Goal: Complete application form: Complete application form

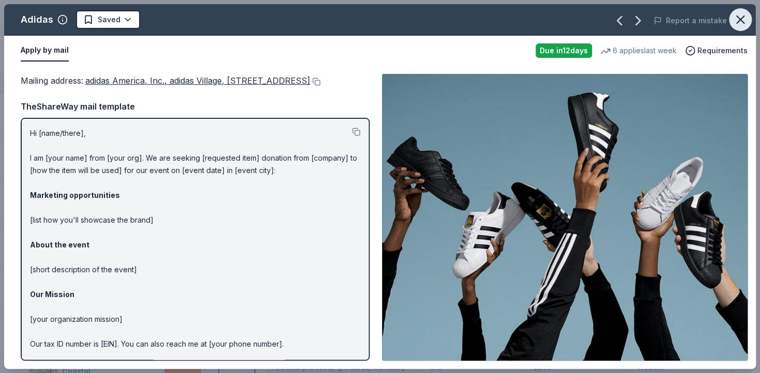
click at [746, 17] on icon "button" at bounding box center [740, 19] width 14 height 14
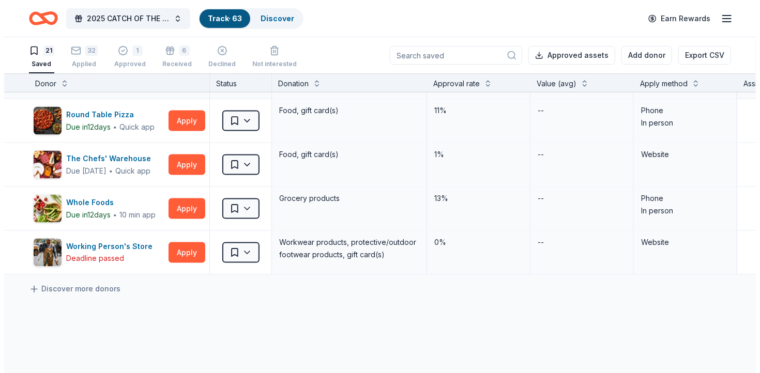
scroll to position [751, 0]
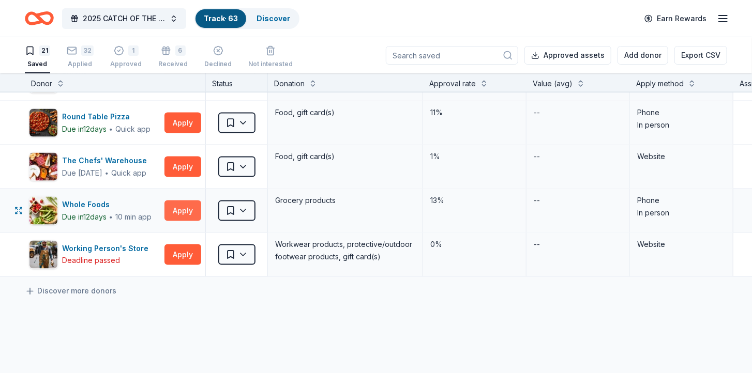
click at [183, 209] on button "Apply" at bounding box center [182, 211] width 37 height 21
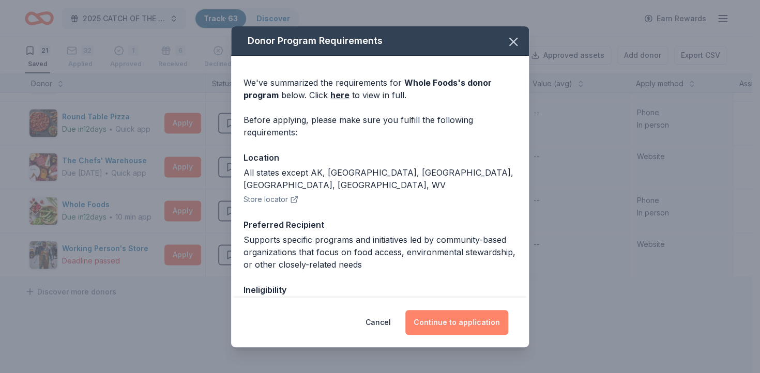
click at [457, 321] on button "Continue to application" at bounding box center [456, 322] width 103 height 25
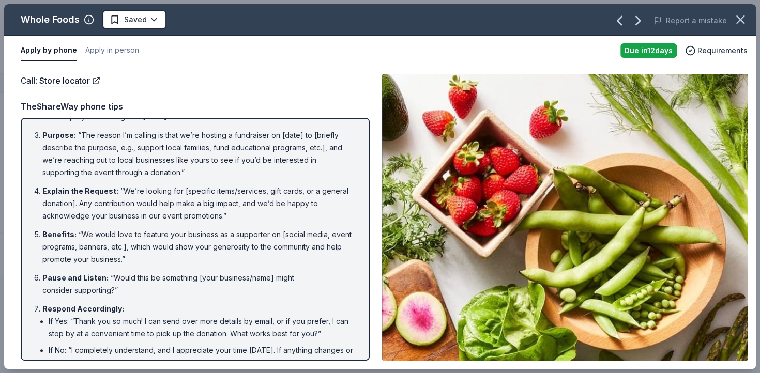
scroll to position [60, 0]
click at [202, 250] on li "Benefits : “We would love to feature your business as a supporter on [social me…" at bounding box center [198, 246] width 312 height 37
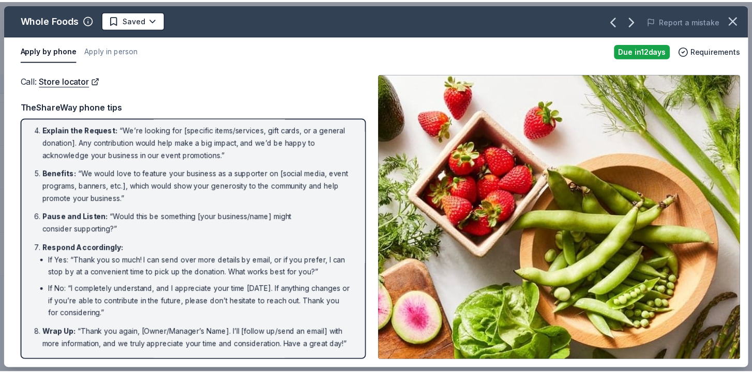
scroll to position [0, 0]
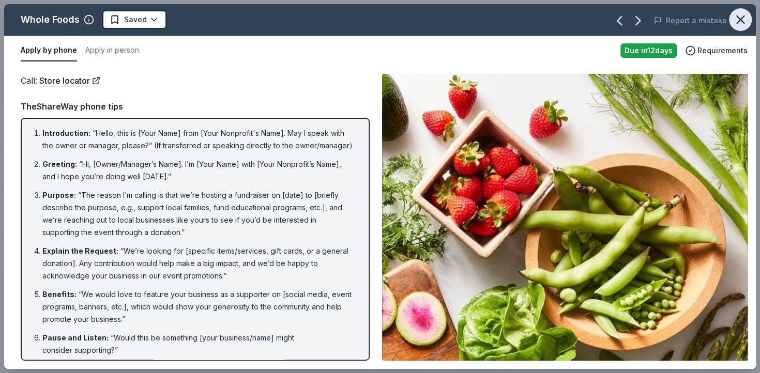
click at [737, 19] on icon "button" at bounding box center [740, 19] width 14 height 14
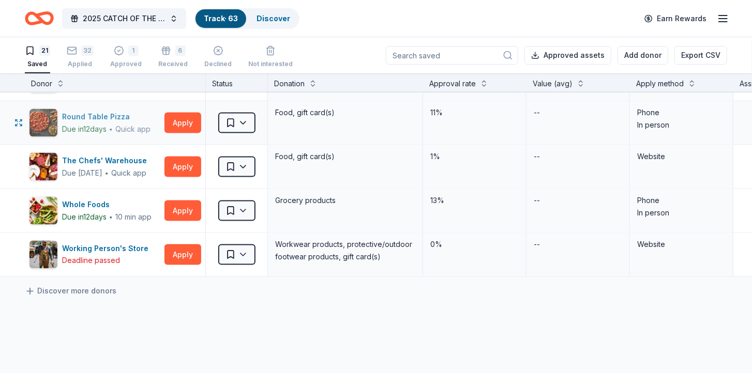
click at [115, 114] on div "Round Table Pizza" at bounding box center [106, 117] width 88 height 12
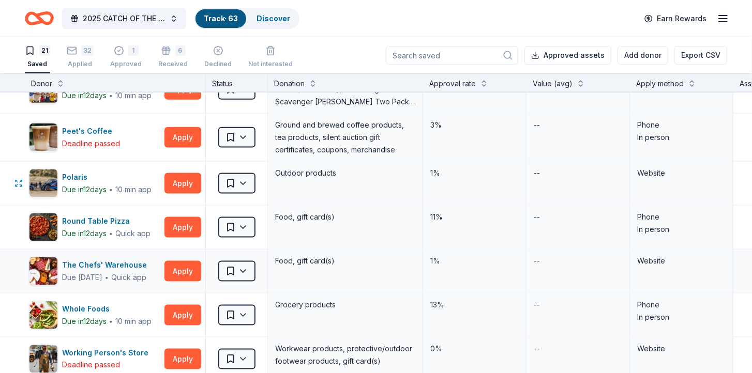
scroll to position [645, 0]
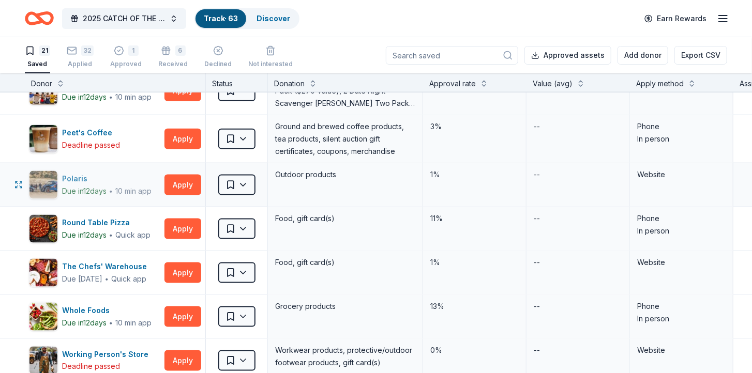
click at [126, 186] on div "10 min app" at bounding box center [133, 191] width 36 height 10
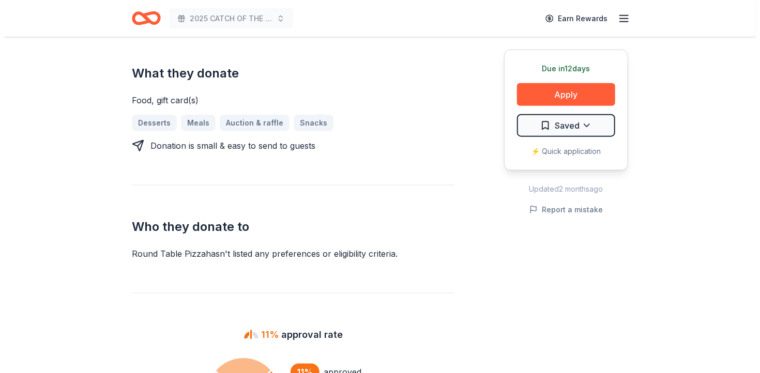
scroll to position [449, 0]
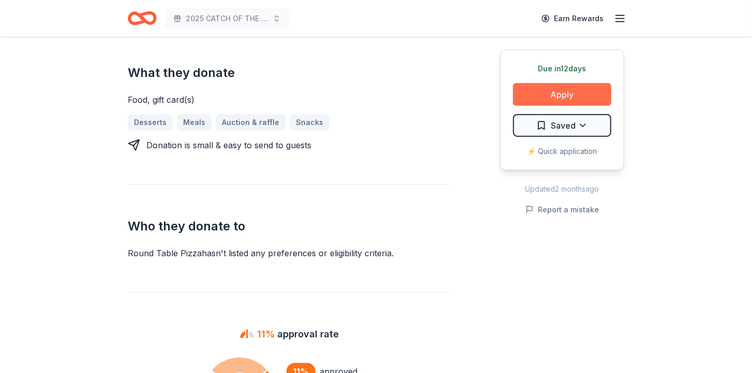
click at [533, 94] on button "Apply" at bounding box center [562, 94] width 98 height 23
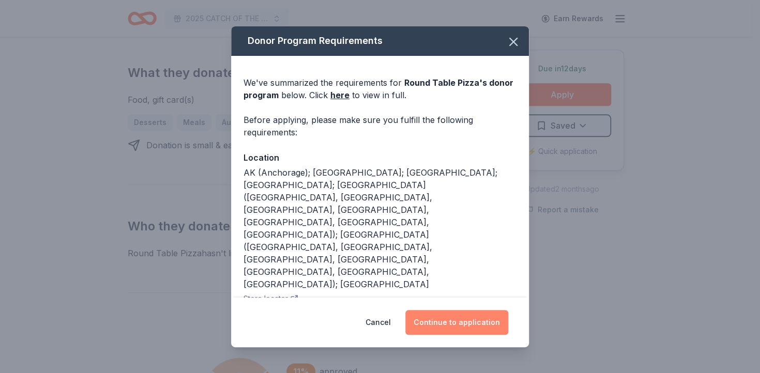
click at [440, 310] on button "Continue to application" at bounding box center [456, 322] width 103 height 25
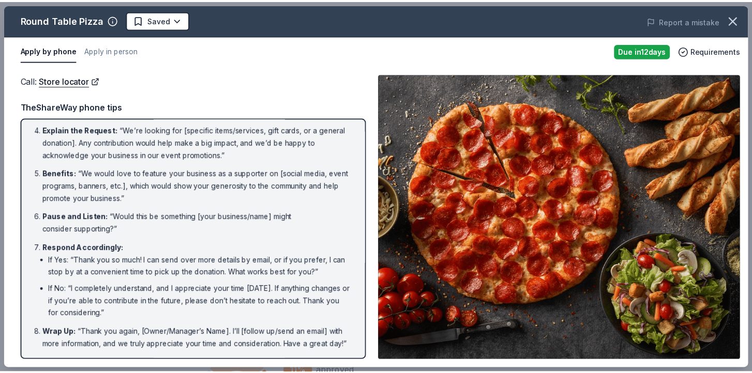
scroll to position [0, 0]
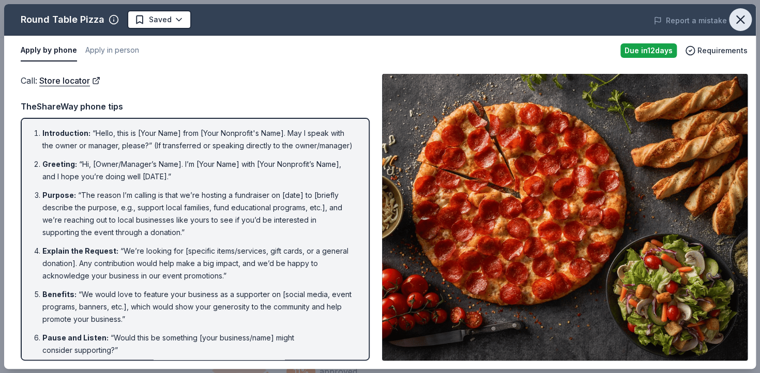
click at [740, 24] on icon "button" at bounding box center [740, 19] width 14 height 14
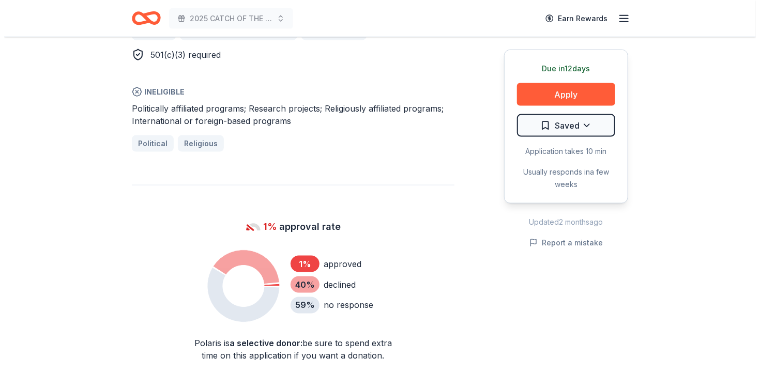
scroll to position [652, 0]
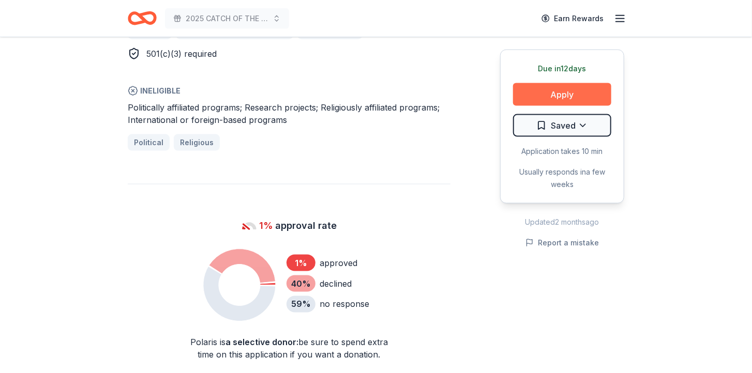
click at [538, 97] on button "Apply" at bounding box center [562, 94] width 98 height 23
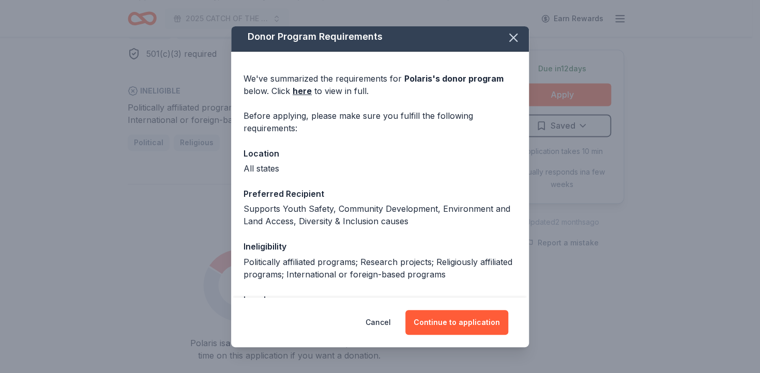
scroll to position [32, 0]
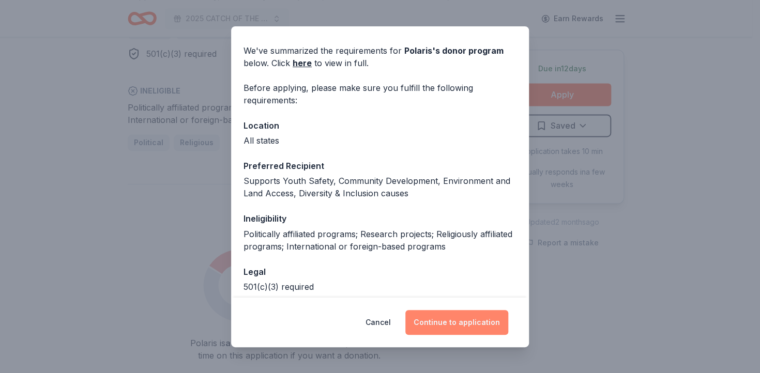
click at [432, 317] on button "Continue to application" at bounding box center [456, 322] width 103 height 25
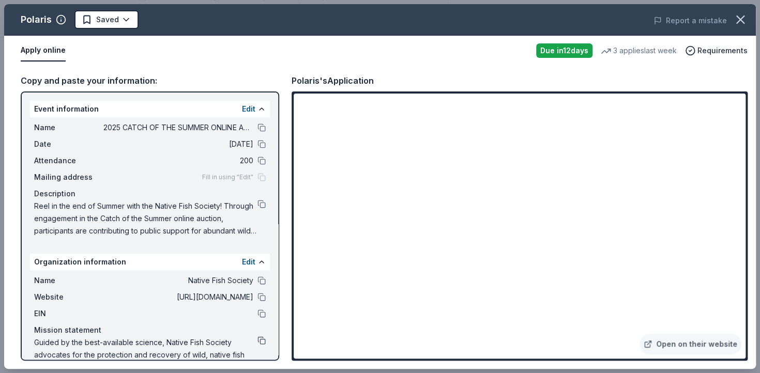
click at [257, 344] on button at bounding box center [261, 340] width 8 height 8
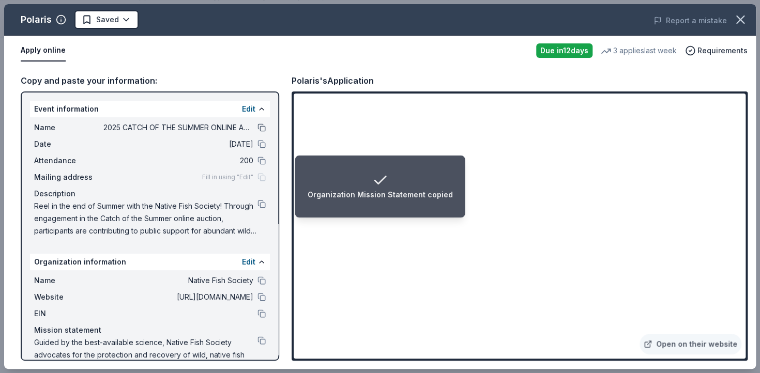
click at [257, 127] on button at bounding box center [261, 128] width 8 height 8
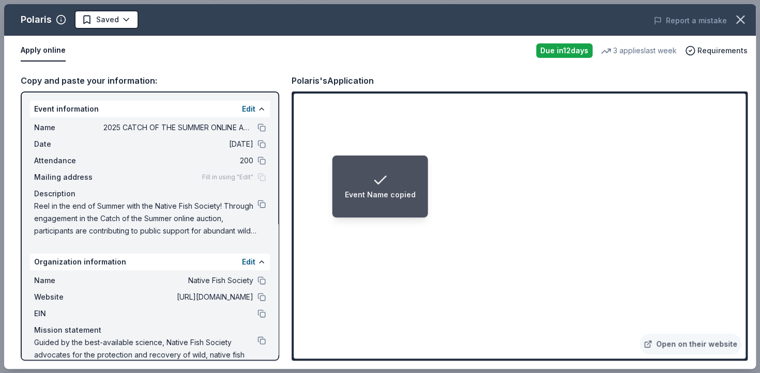
click at [248, 205] on span "Reel in the end of Summer with the Native Fish Society! Through engagement in t…" at bounding box center [145, 218] width 223 height 37
click at [257, 202] on button at bounding box center [261, 204] width 8 height 8
click at [411, 177] on div "Event Description copied" at bounding box center [380, 186] width 92 height 29
click at [417, 177] on div "Event Description copied" at bounding box center [380, 186] width 92 height 29
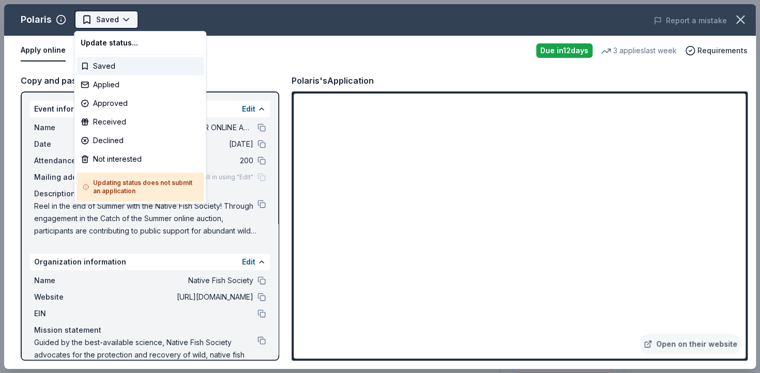
click at [100, 19] on html "2025 CATCH OF THE SUMMER ONLINE AUCTION Saved Apply Due in 12 days Share Polari…" at bounding box center [380, 186] width 760 height 373
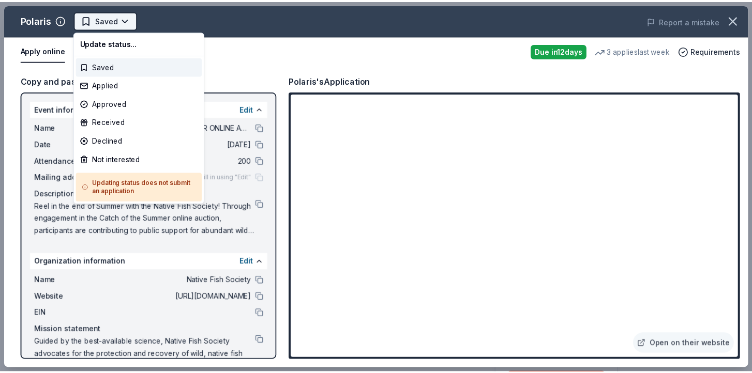
scroll to position [0, 0]
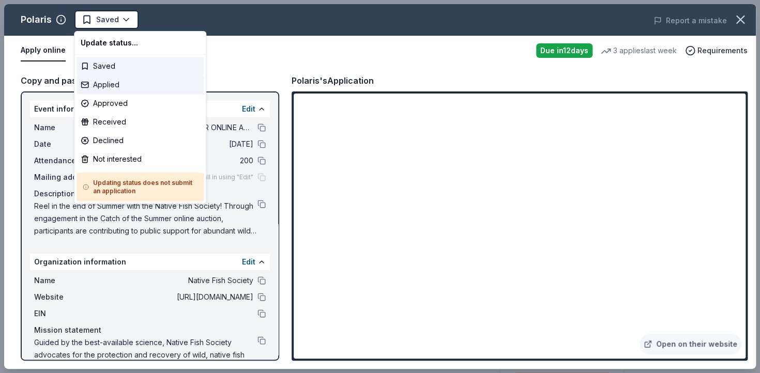
click at [124, 89] on div "Applied" at bounding box center [139, 84] width 127 height 19
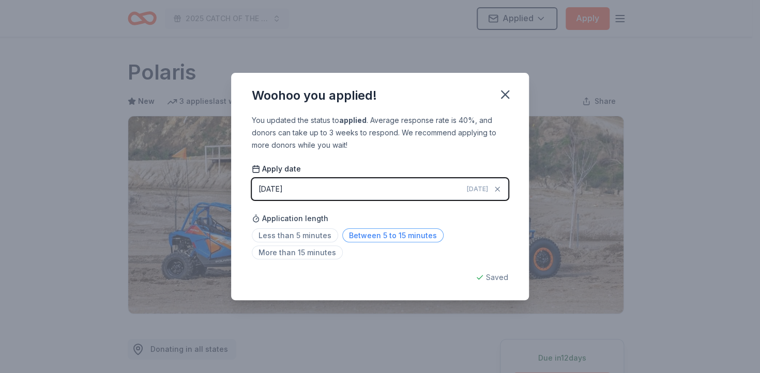
click at [375, 236] on span "Between 5 to 15 minutes" at bounding box center [392, 235] width 101 height 14
click at [510, 99] on icon "button" at bounding box center [505, 94] width 14 height 14
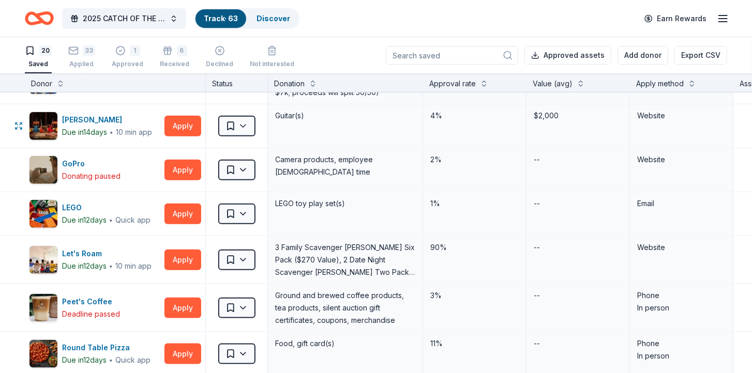
scroll to position [477, 0]
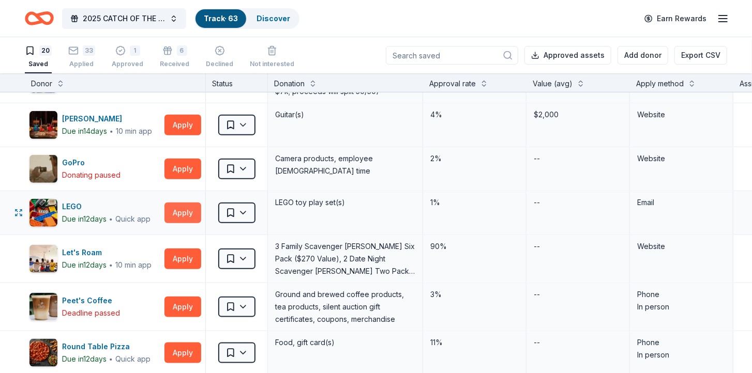
click at [176, 207] on button "Apply" at bounding box center [182, 213] width 37 height 21
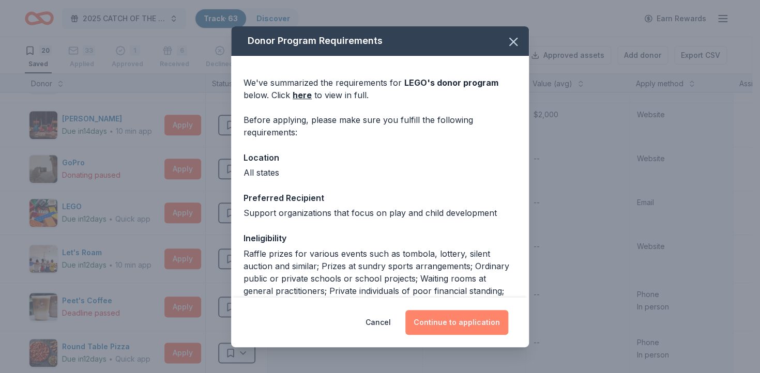
click at [442, 323] on button "Continue to application" at bounding box center [456, 322] width 103 height 25
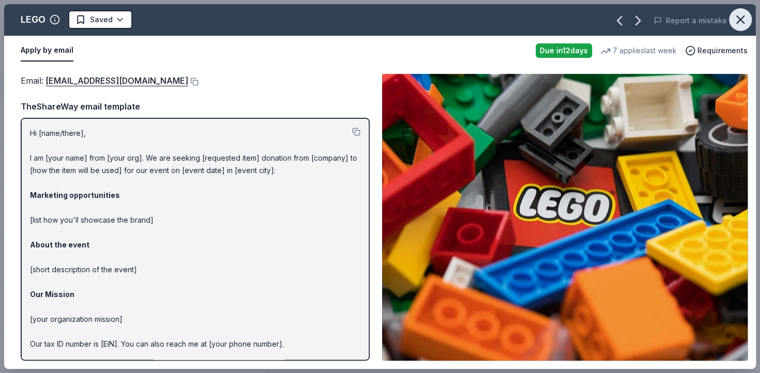
click at [741, 20] on icon "button" at bounding box center [740, 19] width 7 height 7
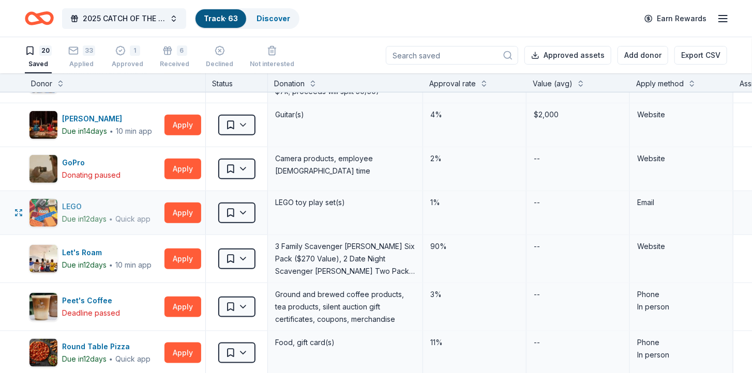
click at [132, 214] on div "Quick app" at bounding box center [132, 219] width 35 height 10
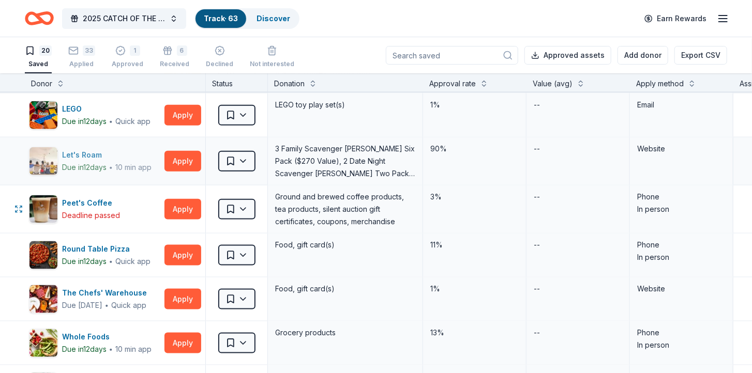
scroll to position [574, 0]
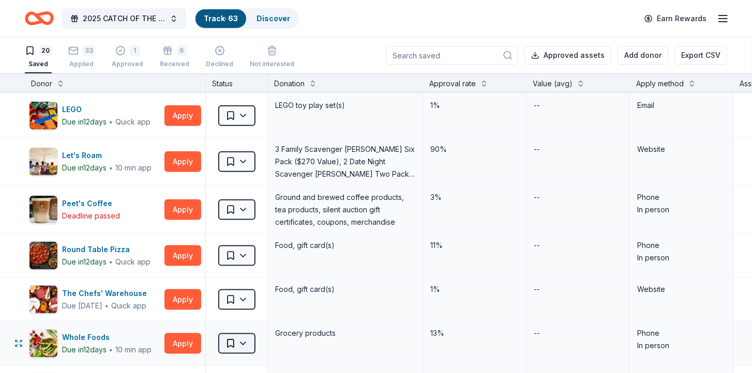
click at [227, 336] on html "2025 CATCH OF THE SUMMER ONLINE AUCTION Track · 63 Discover Earn Rewards 20 Sav…" at bounding box center [376, 186] width 752 height 373
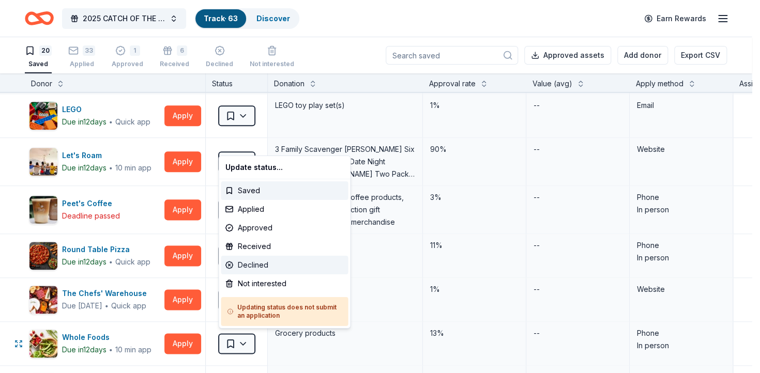
click at [265, 260] on div "Declined" at bounding box center [284, 265] width 127 height 19
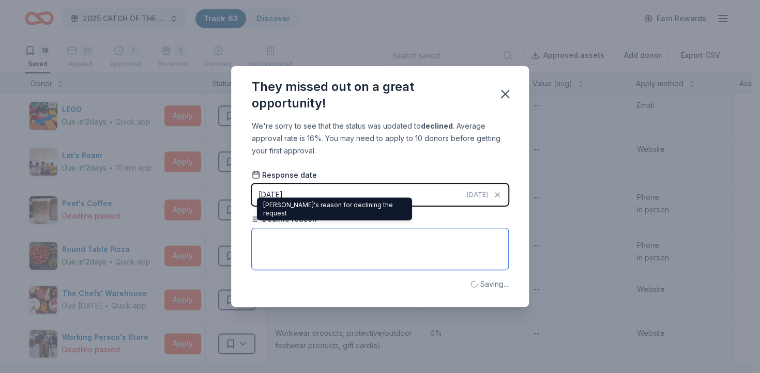
click at [308, 242] on textarea at bounding box center [380, 248] width 256 height 41
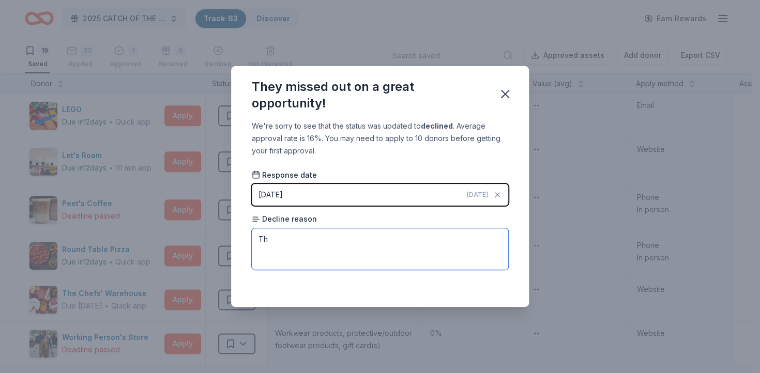
type textarea "T"
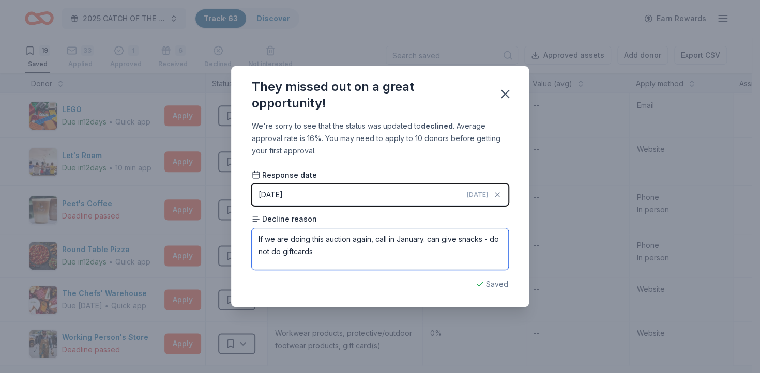
type textarea "If we are doing this auction again, call in January. can give snacks - do not d…"
click at [516, 133] on div "We're sorry to see that the status was updated to declined . Average approval r…" at bounding box center [380, 213] width 298 height 187
click at [507, 97] on icon "button" at bounding box center [504, 93] width 7 height 7
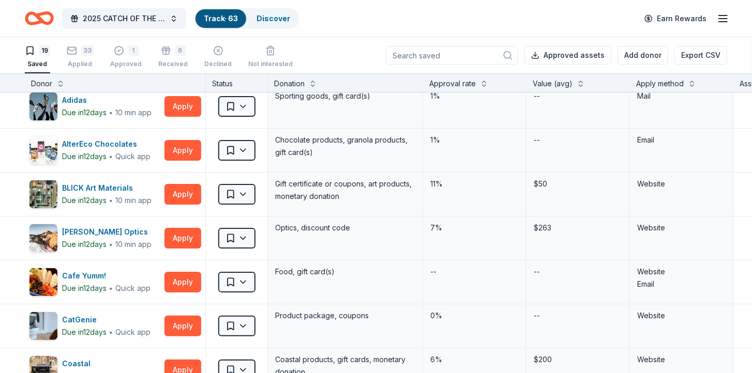
scroll to position [8, 0]
click at [130, 186] on div "BLICK Art Materials" at bounding box center [106, 187] width 89 height 12
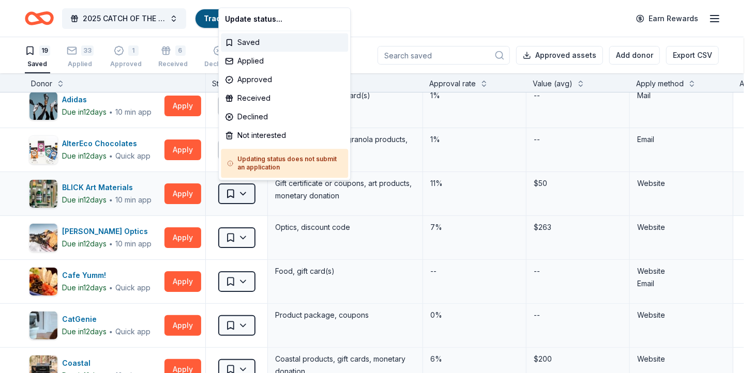
click at [240, 194] on html "2025 CATCH OF THE SUMMER ONLINE AUCTION Track · 63 Discover Earn Rewards 19 Sav…" at bounding box center [376, 186] width 752 height 373
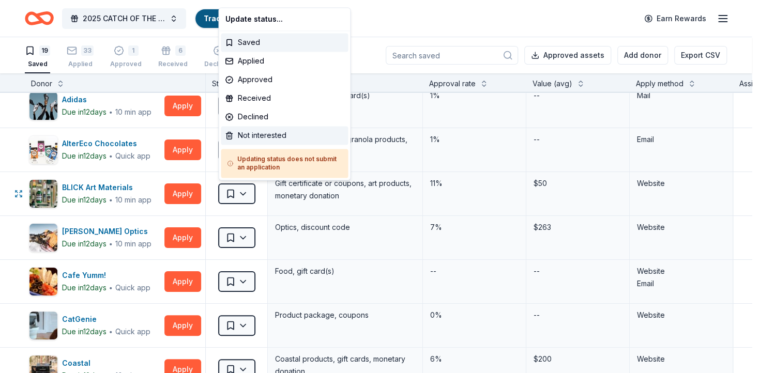
click at [248, 133] on div "Not interested" at bounding box center [284, 135] width 127 height 19
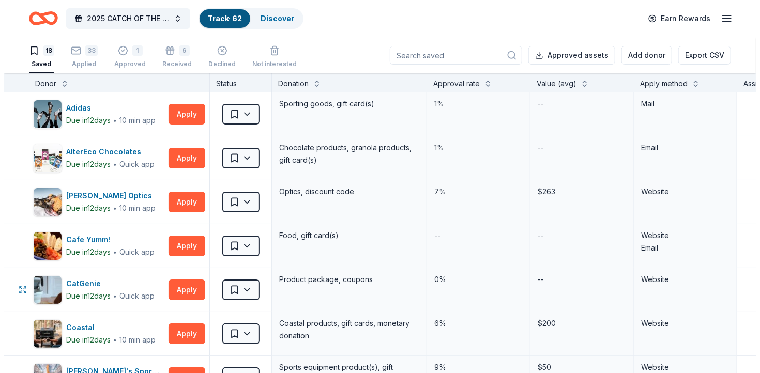
scroll to position [0, 0]
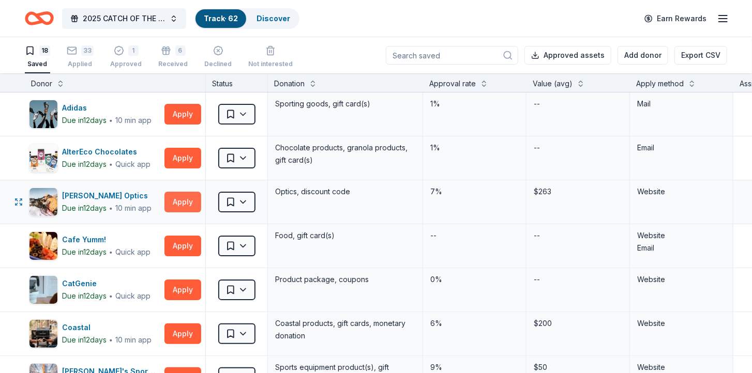
click at [177, 201] on button "Apply" at bounding box center [182, 202] width 37 height 21
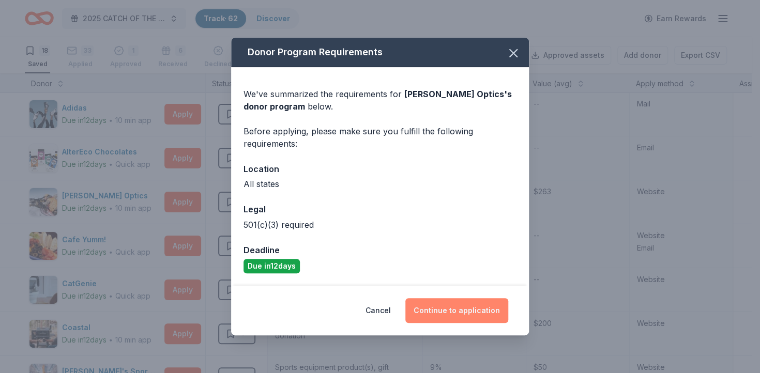
click at [440, 310] on button "Continue to application" at bounding box center [456, 310] width 103 height 25
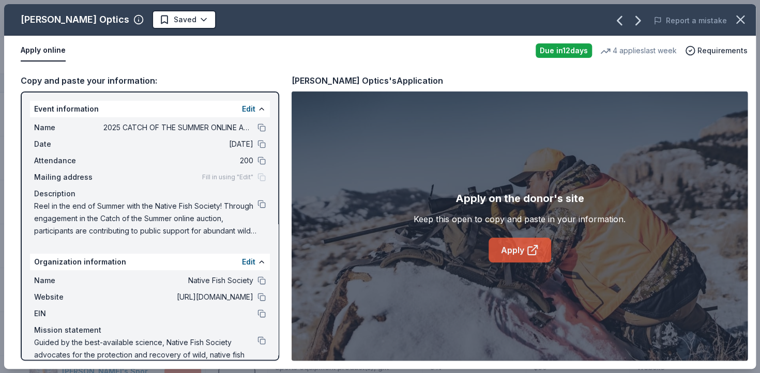
click at [506, 250] on link "Apply" at bounding box center [519, 250] width 63 height 25
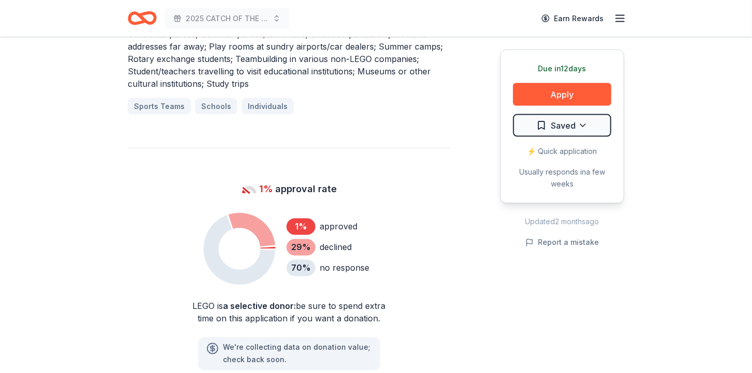
scroll to position [755, 0]
